Goal: Task Accomplishment & Management: Manage account settings

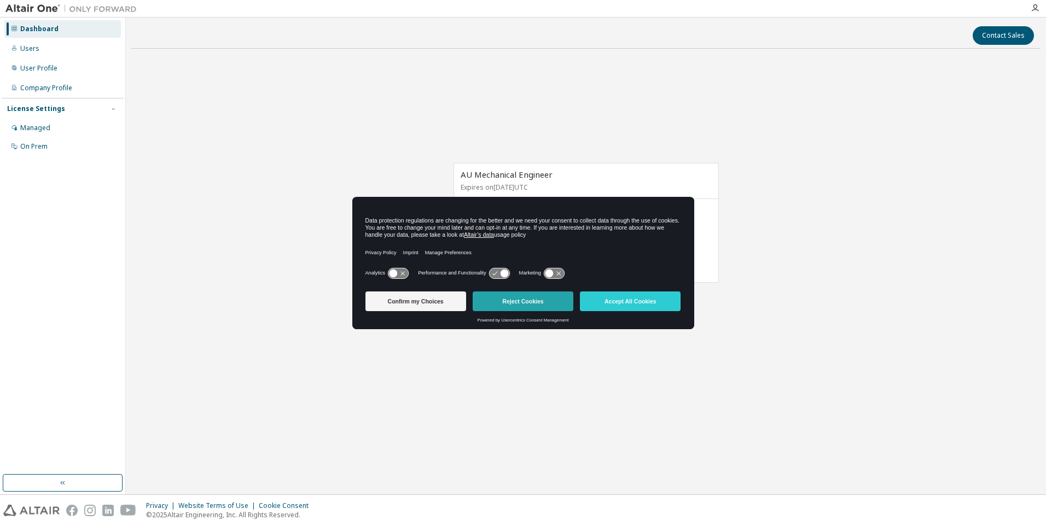
click at [541, 300] on button "Reject Cookies" at bounding box center [523, 302] width 101 height 20
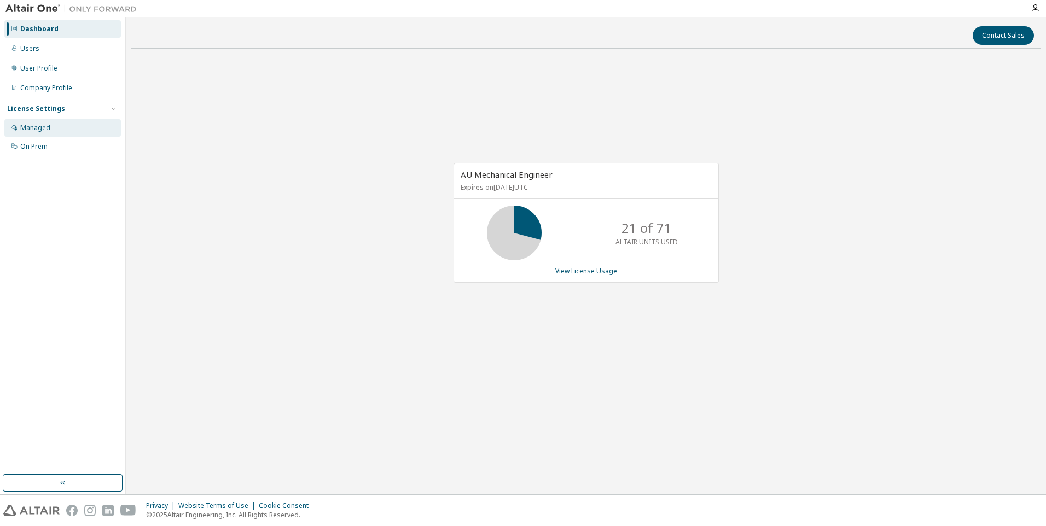
click at [43, 132] on div "Managed" at bounding box center [62, 128] width 117 height 18
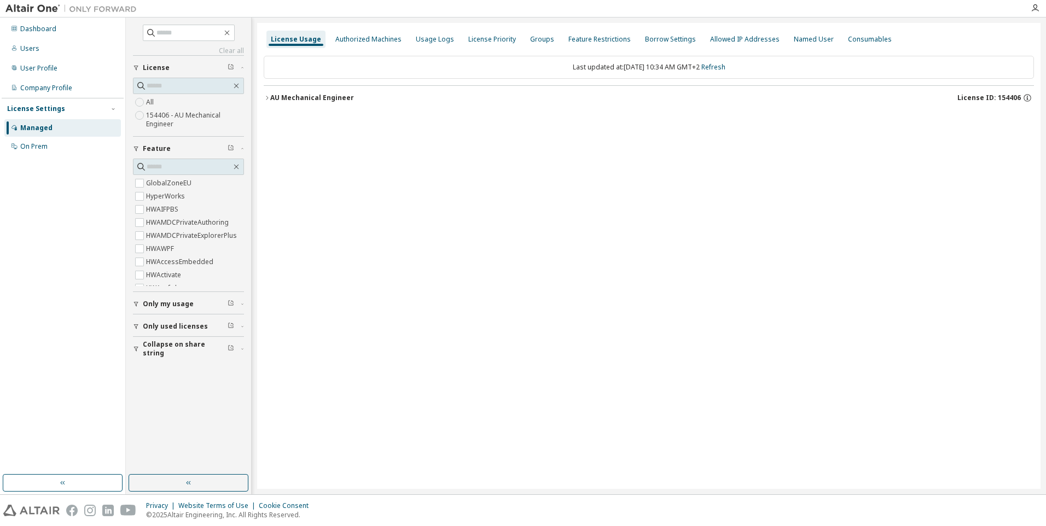
click at [269, 97] on icon "button" at bounding box center [267, 98] width 7 height 7
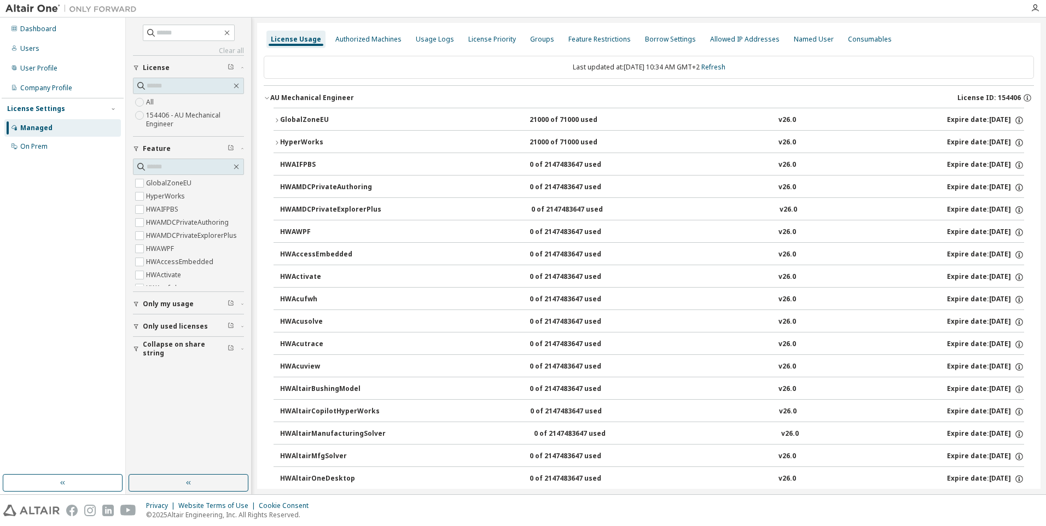
click at [276, 124] on button "GlobalZoneEU 21000 of 71000 used v26.0 Expire date: 2026-09-01" at bounding box center [649, 120] width 751 height 24
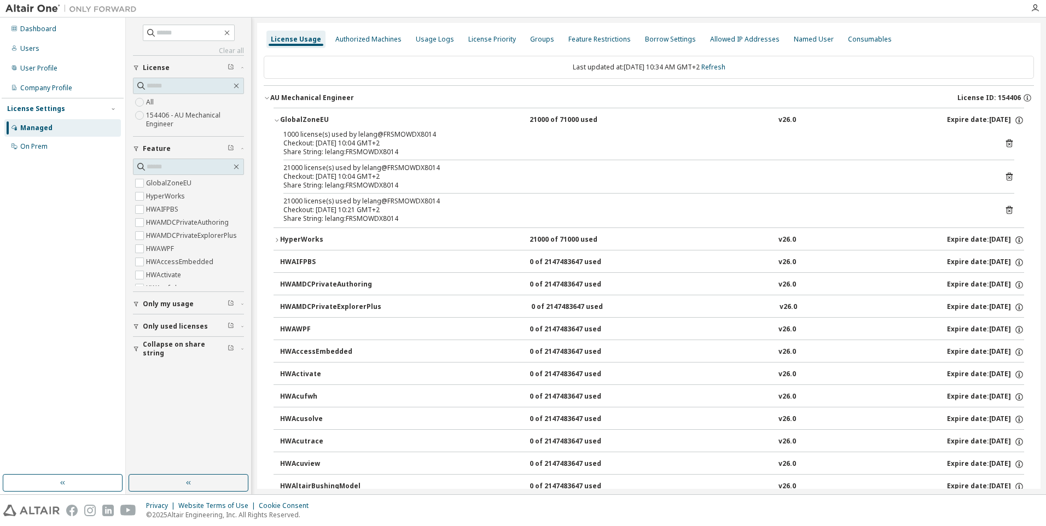
click at [276, 124] on button "GlobalZoneEU 21000 of 71000 used v26.0 Expire date: 2026-09-01" at bounding box center [649, 120] width 751 height 24
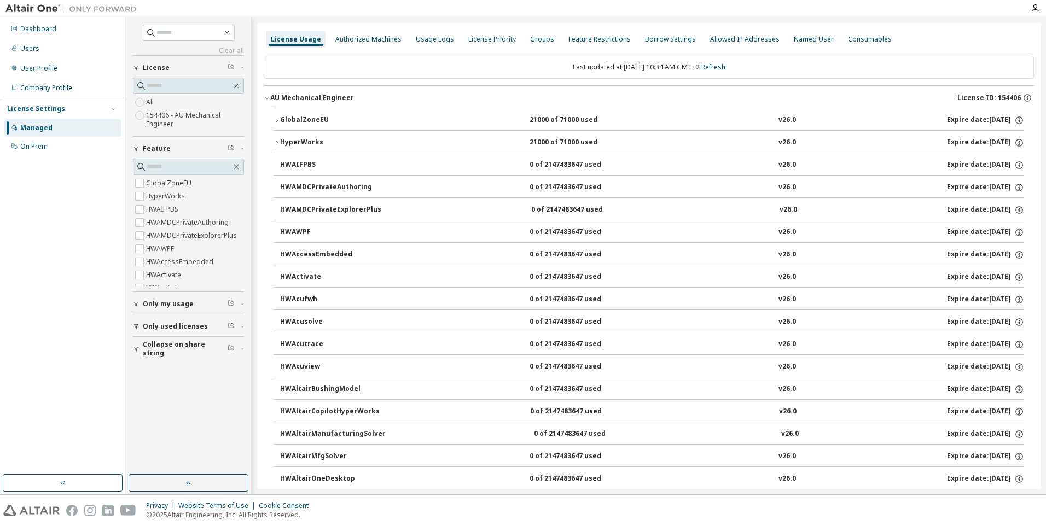
click at [275, 144] on icon "button" at bounding box center [277, 143] width 7 height 7
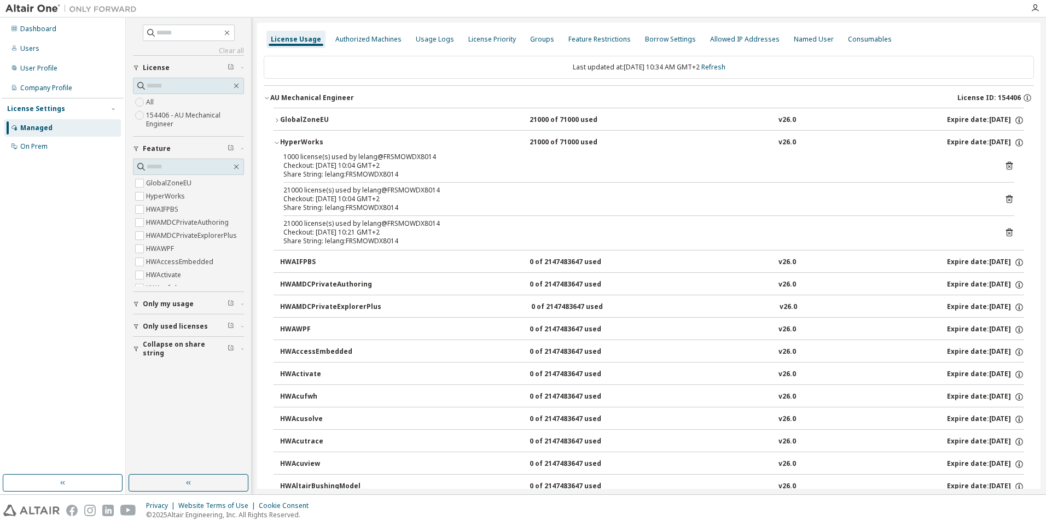
click at [275, 144] on icon "button" at bounding box center [277, 143] width 7 height 7
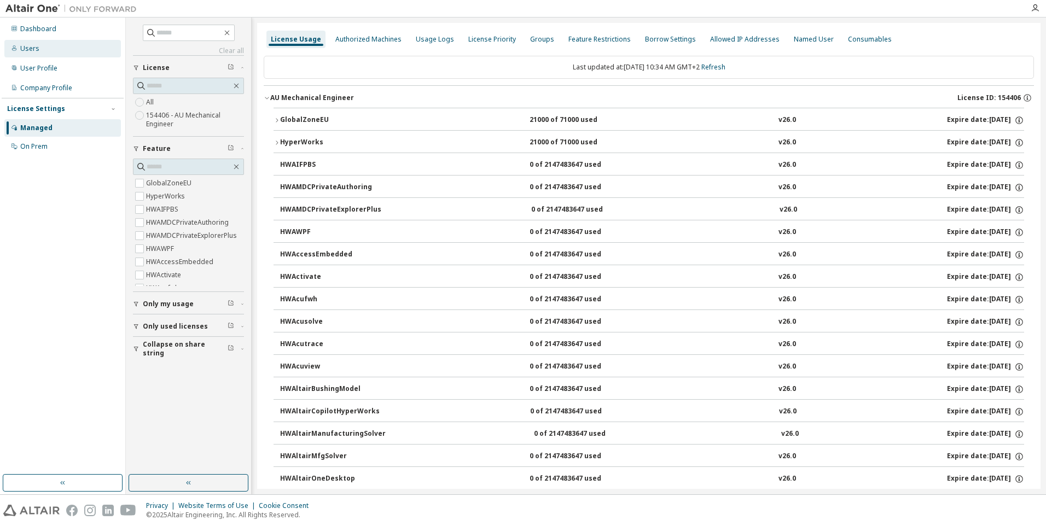
click at [21, 48] on div "Users" at bounding box center [29, 48] width 19 height 9
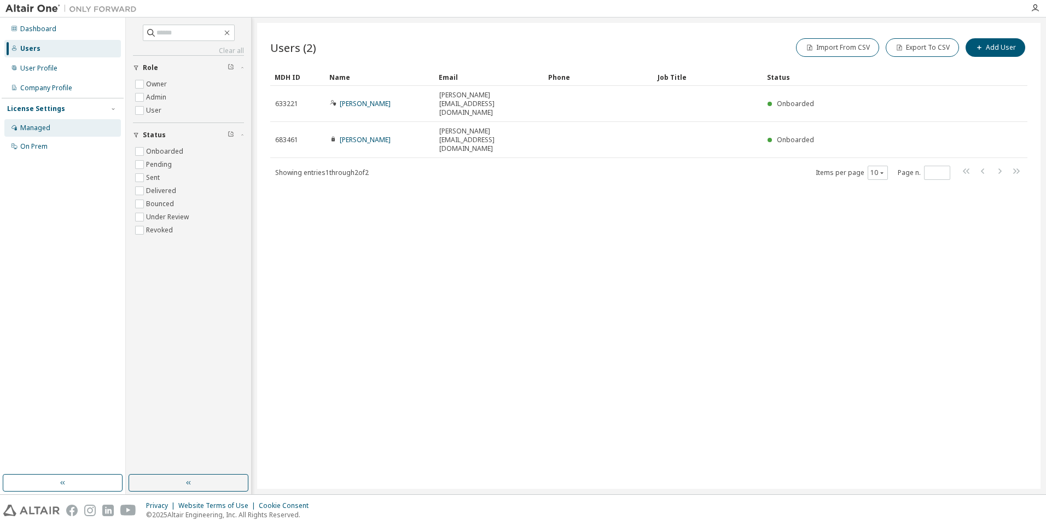
click at [28, 130] on div "Managed" at bounding box center [35, 128] width 30 height 9
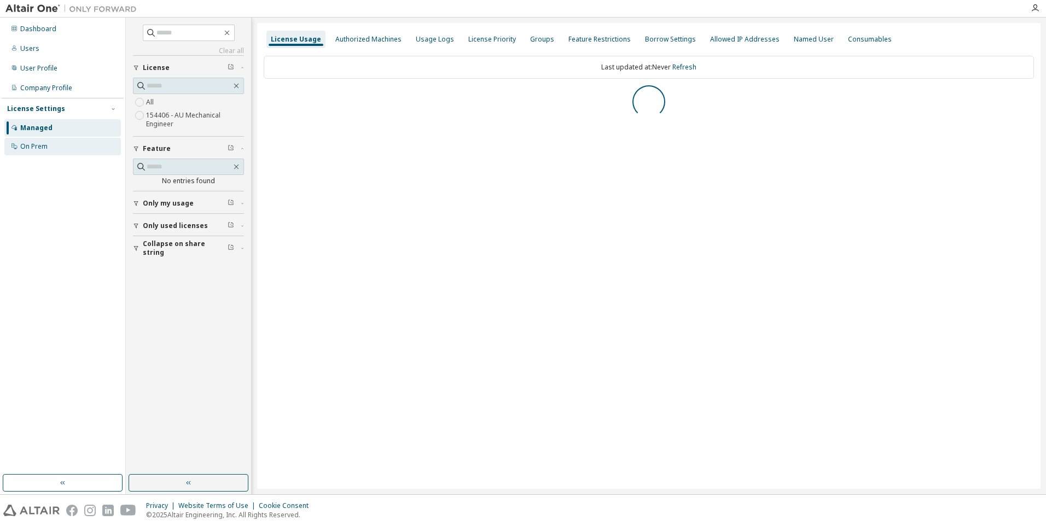
click at [34, 152] on div "On Prem" at bounding box center [62, 147] width 117 height 18
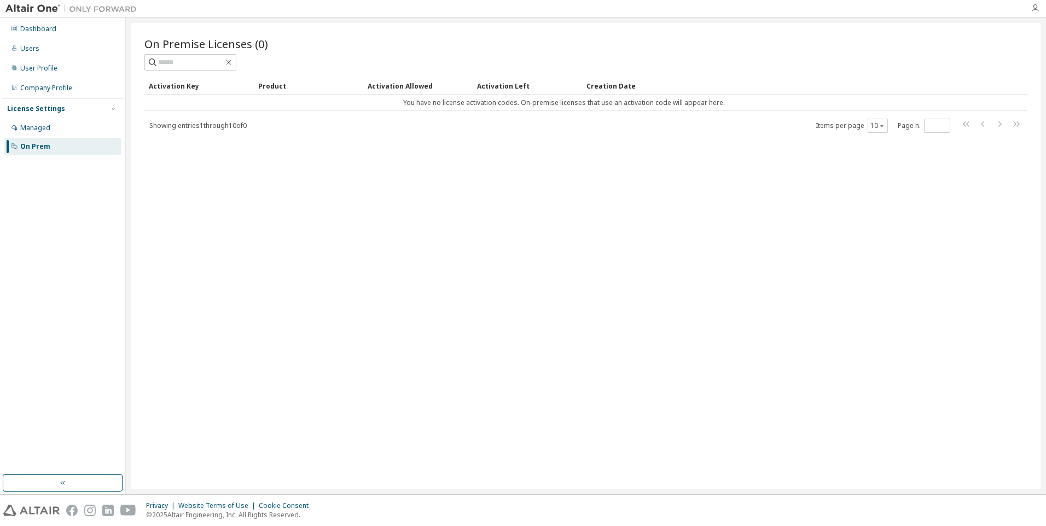
click at [1033, 11] on icon "button" at bounding box center [1035, 8] width 9 height 9
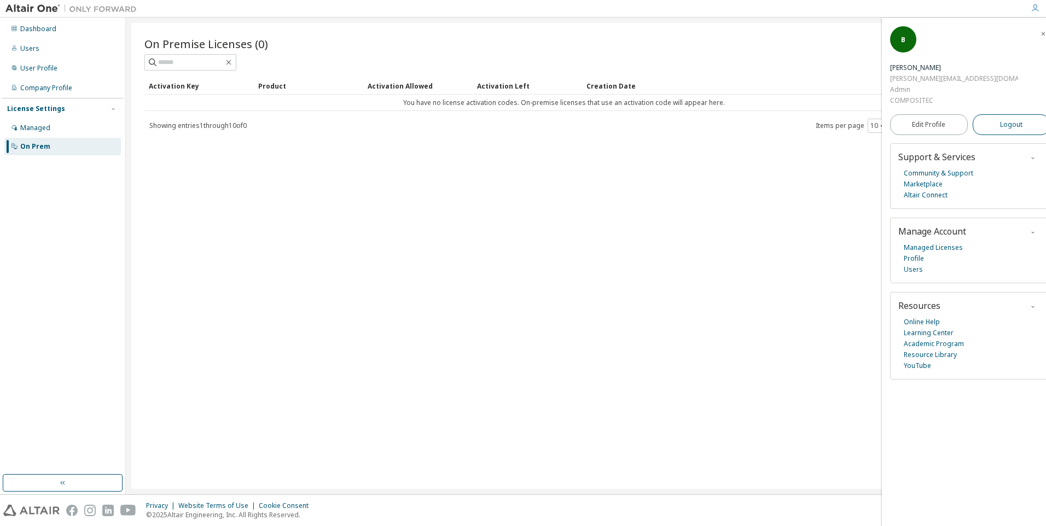
click at [1019, 114] on button "Logout" at bounding box center [1012, 124] width 78 height 21
